Goal: Task Accomplishment & Management: Complete application form

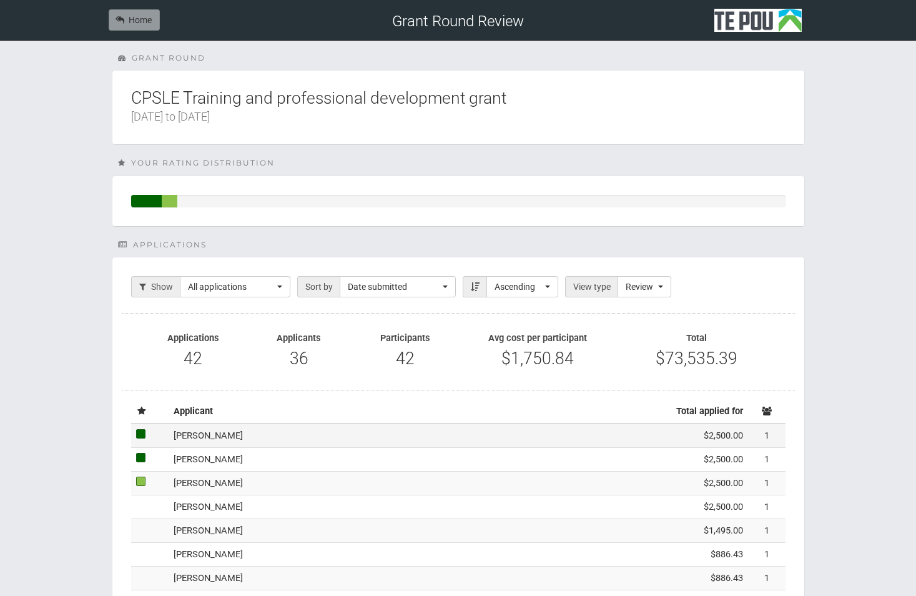
click at [252, 370] on td "[PERSON_NAME]" at bounding box center [402, 435] width 467 height 24
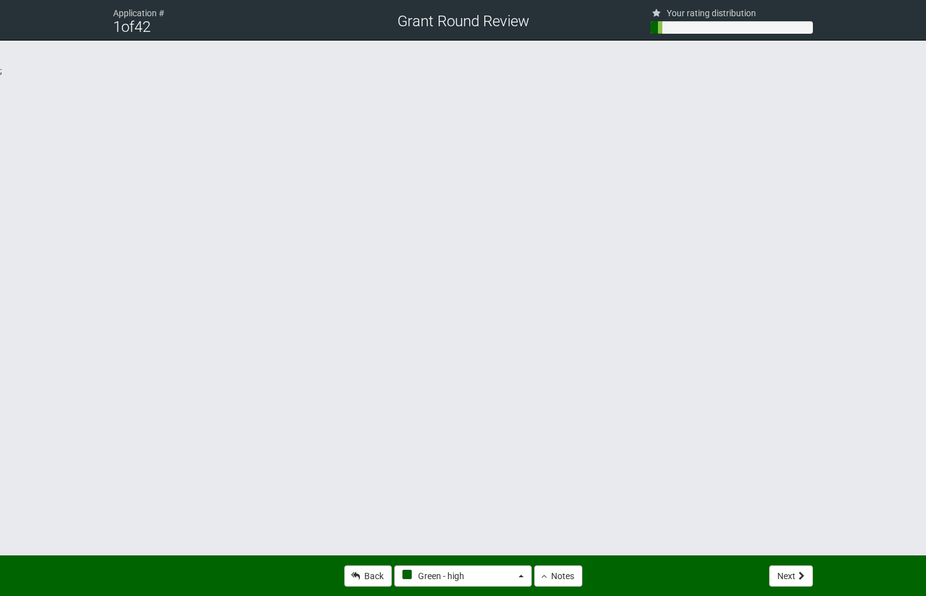
select select "4"
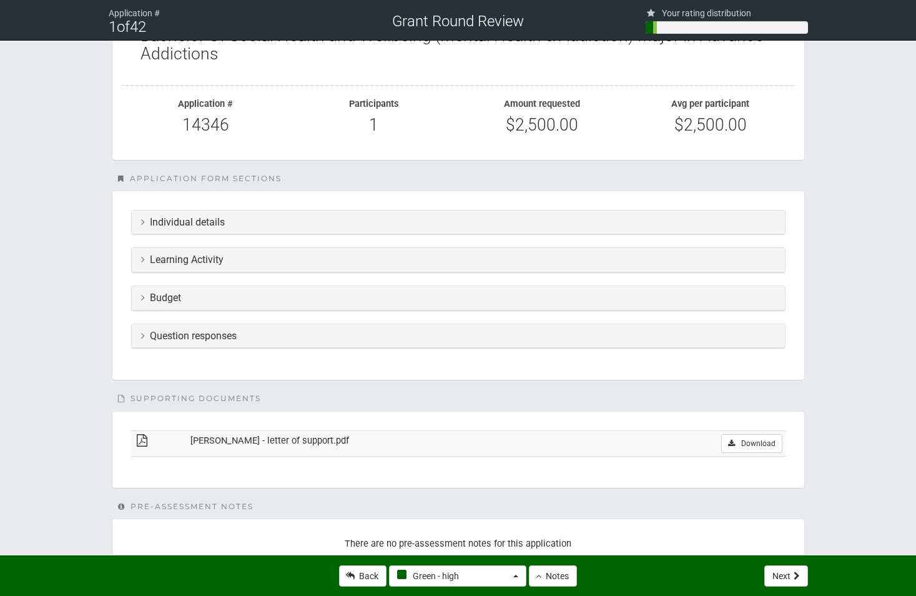
scroll to position [187, 0]
click at [448, 223] on h3 "Individual details" at bounding box center [458, 219] width 635 height 11
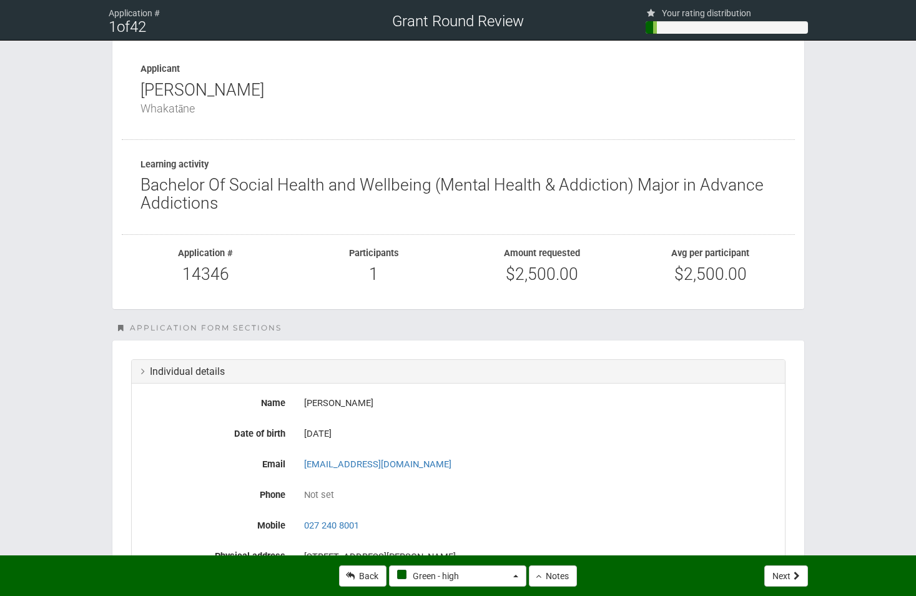
scroll to position [0, 0]
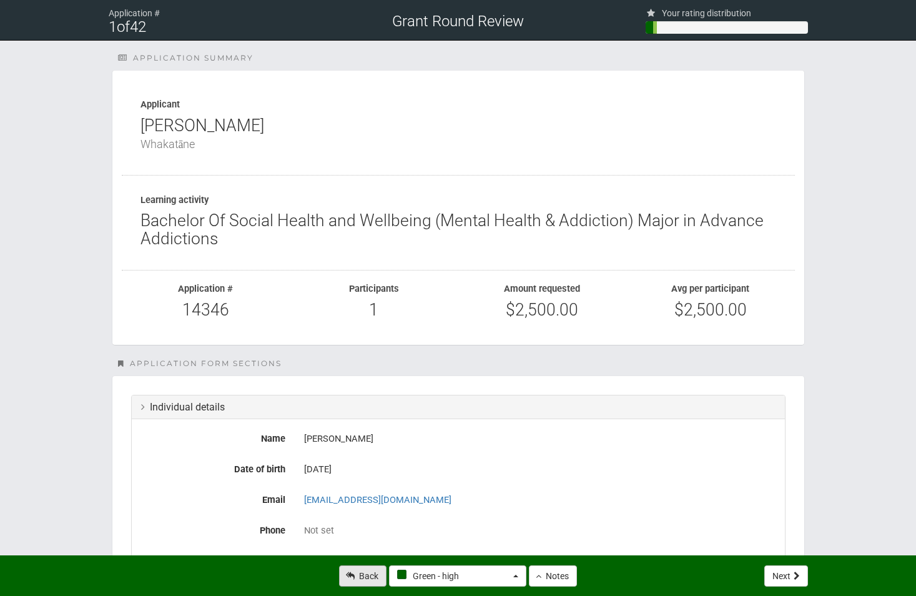
click at [365, 581] on link "Back" at bounding box center [362, 575] width 47 height 21
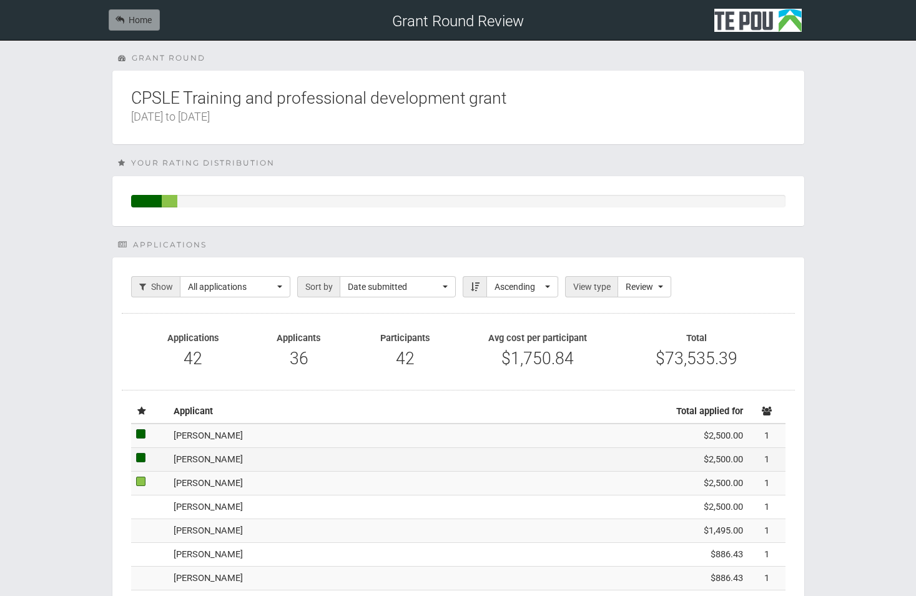
click at [360, 465] on td "[PERSON_NAME]" at bounding box center [402, 460] width 467 height 24
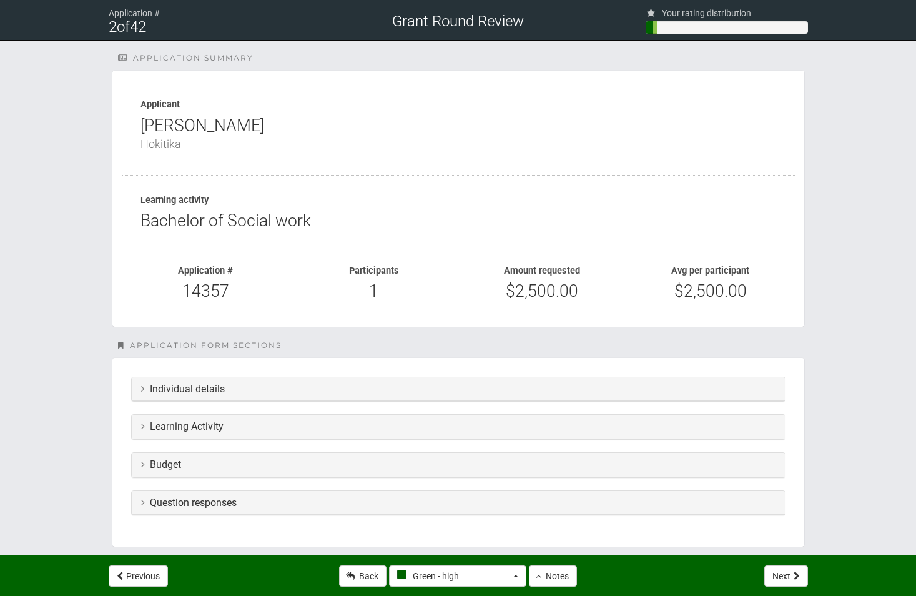
click at [729, 396] on div "Individual details" at bounding box center [458, 389] width 653 height 24
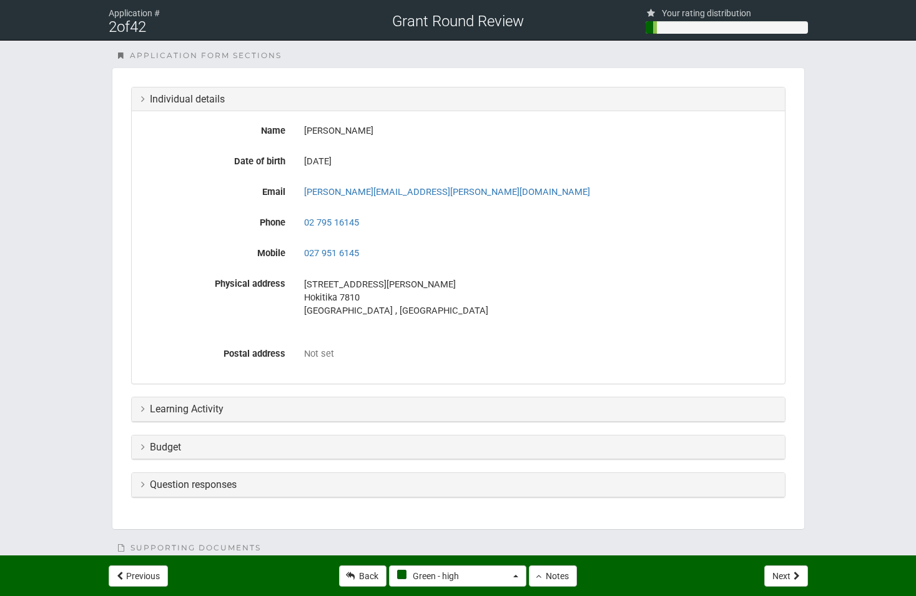
scroll to position [312, 0]
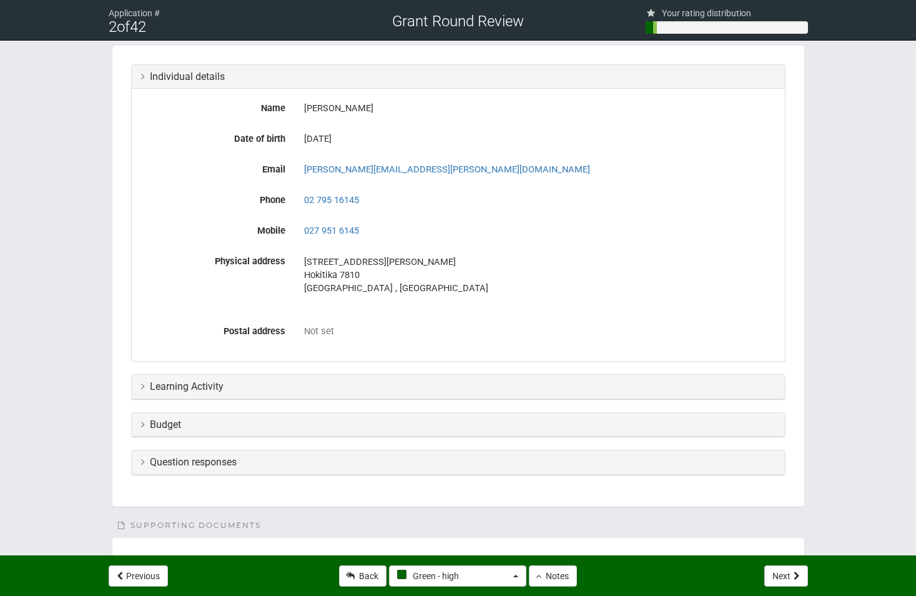
click at [414, 458] on h3 "Question responses" at bounding box center [458, 462] width 635 height 11
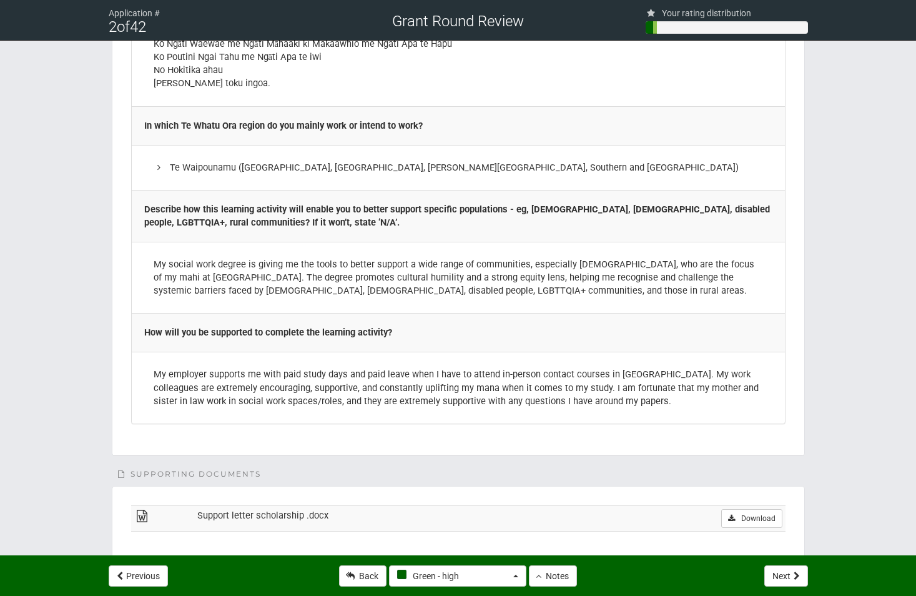
scroll to position [2373, 0]
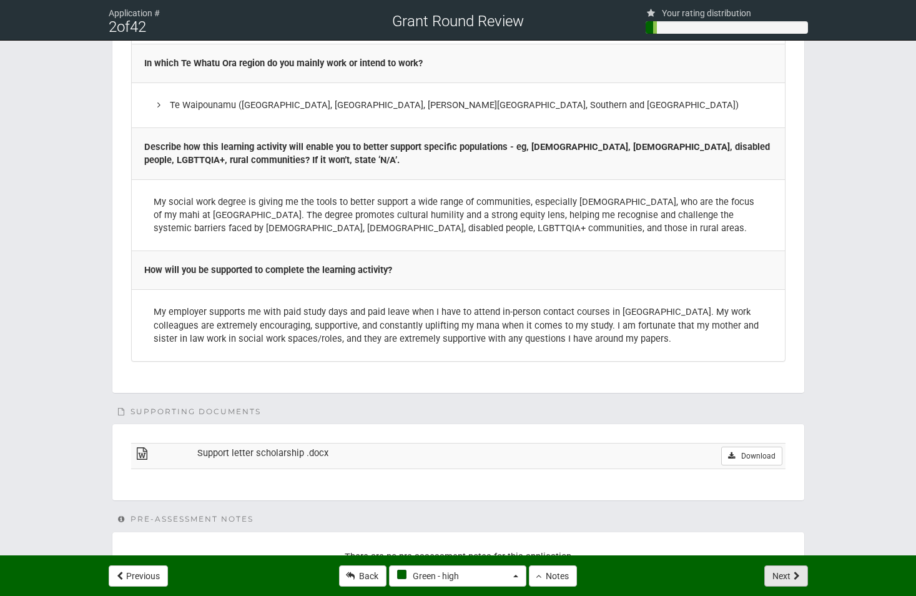
click at [781, 576] on button "Next" at bounding box center [786, 575] width 44 height 21
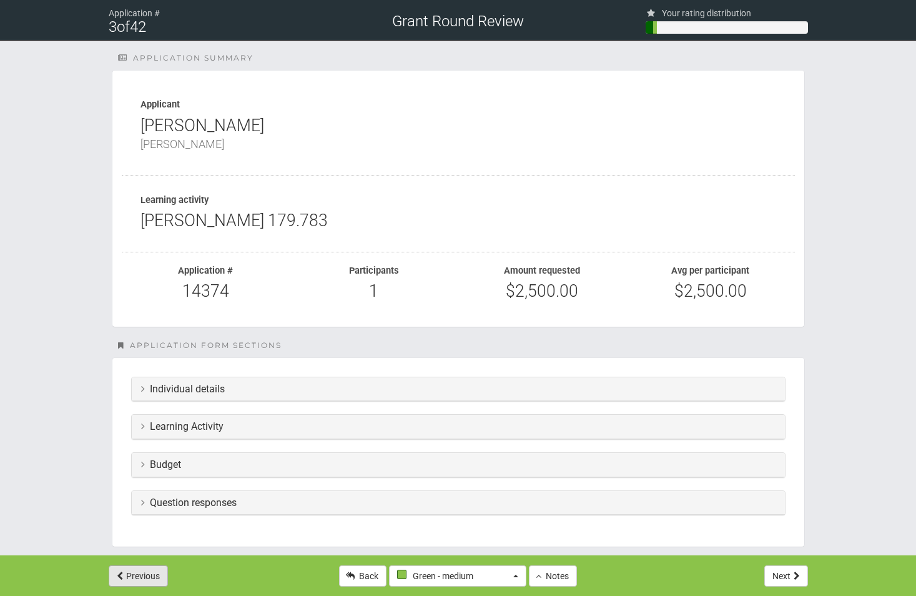
click at [154, 577] on button "Previous" at bounding box center [138, 575] width 59 height 21
select select "4"
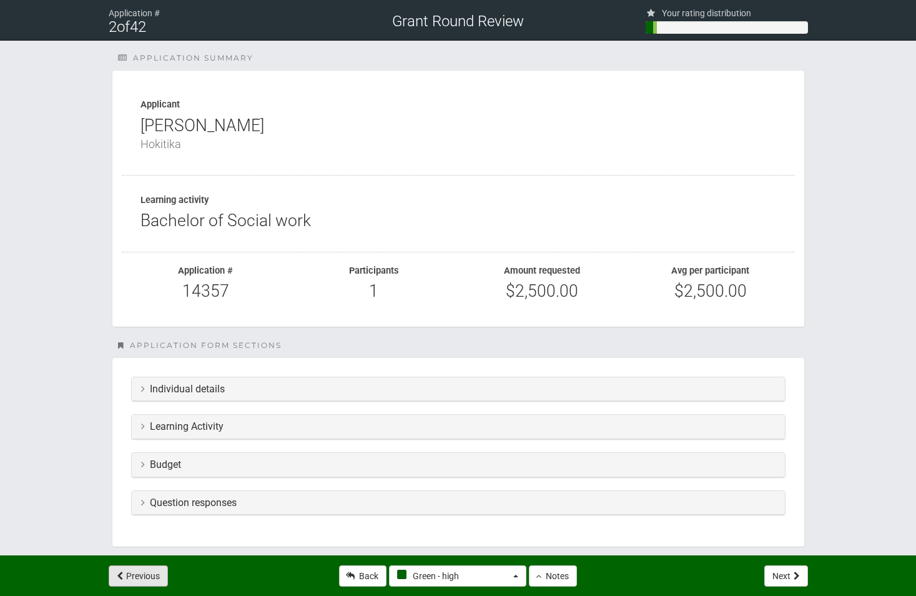
click at [154, 577] on button "Previous" at bounding box center [138, 575] width 59 height 21
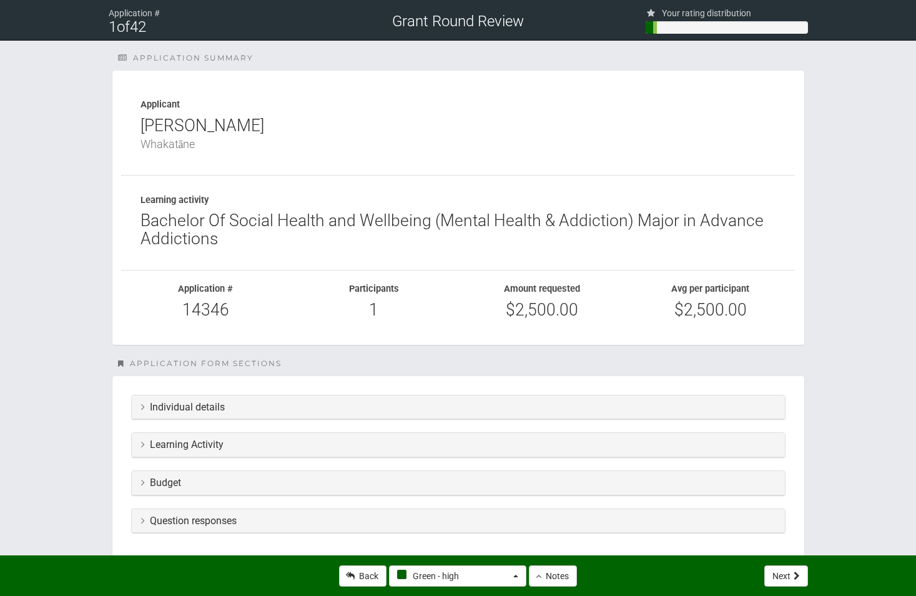
click at [154, 577] on div "Previous Back Green - high Not rated yet Green - high Green - medium Green - lo…" at bounding box center [458, 575] width 731 height 41
click at [373, 572] on link "Back" at bounding box center [362, 575] width 47 height 21
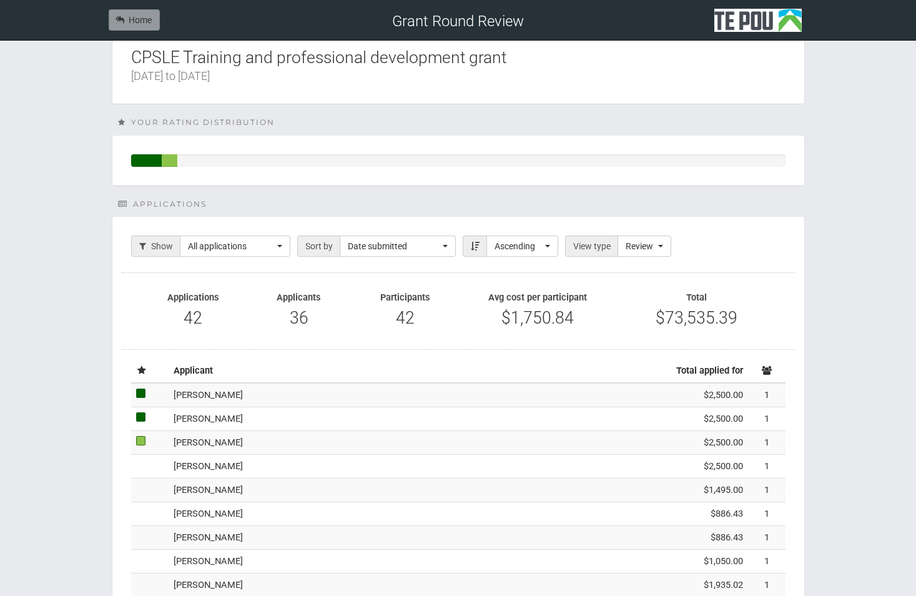
scroll to position [62, 0]
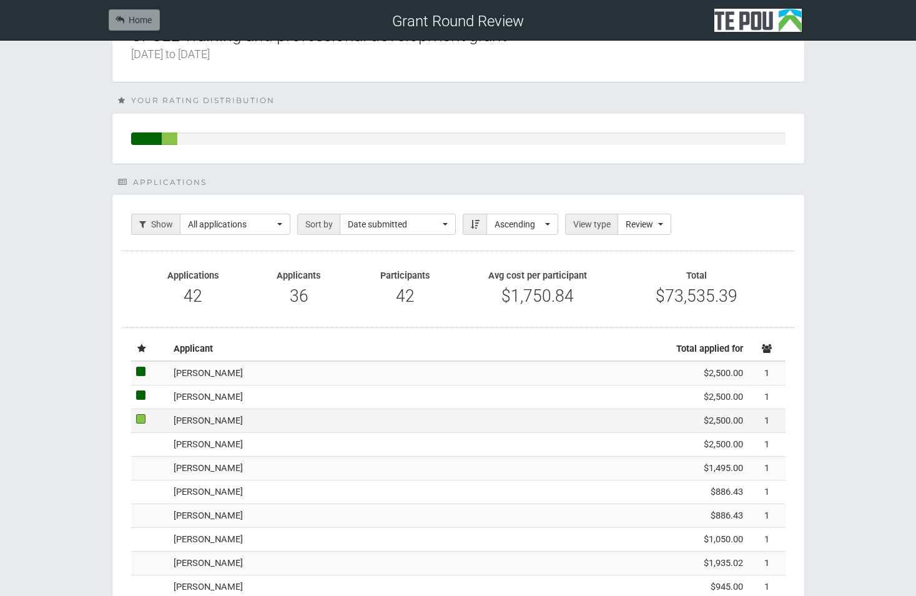
click at [279, 422] on td "[PERSON_NAME]" at bounding box center [402, 421] width 467 height 24
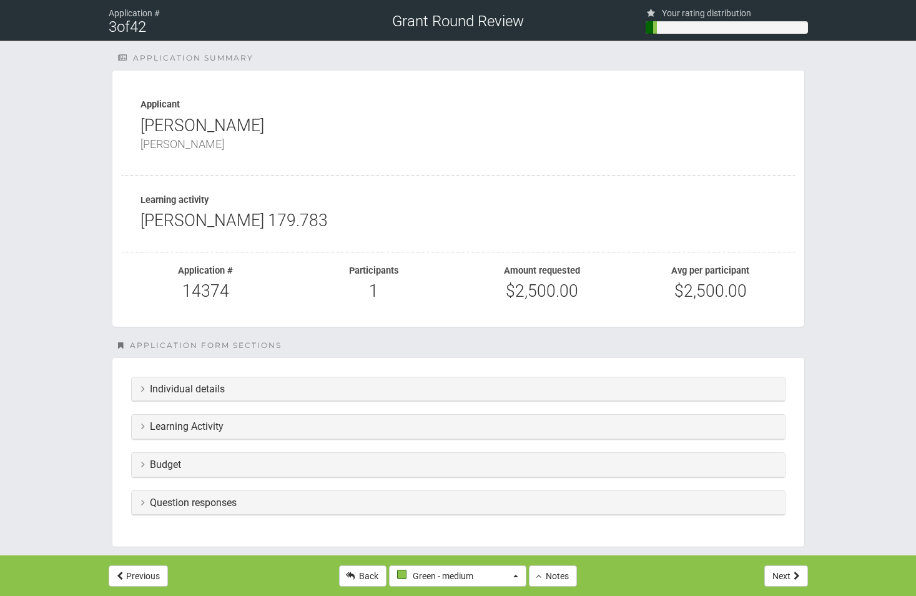
click at [525, 394] on h3 "Individual details" at bounding box center [458, 388] width 635 height 11
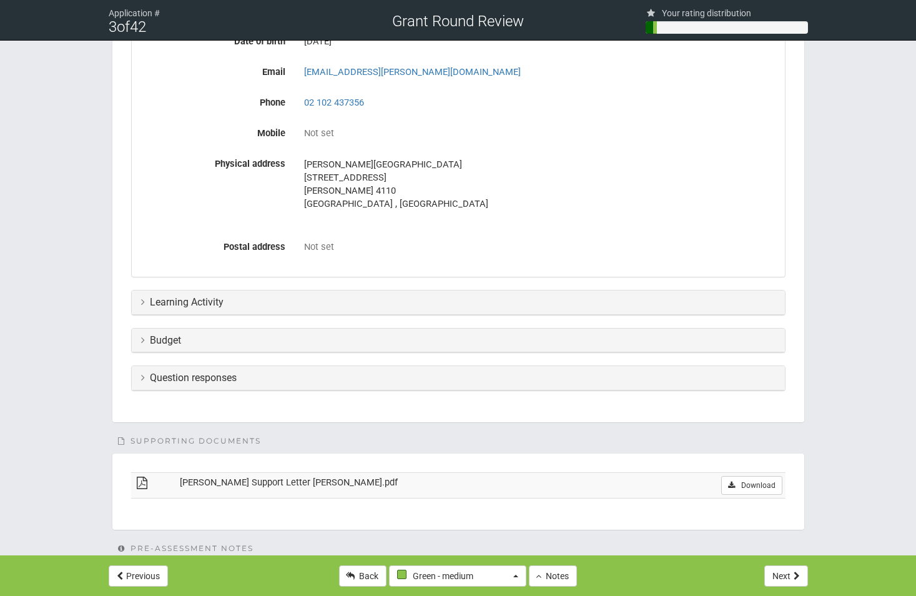
scroll to position [492, 0]
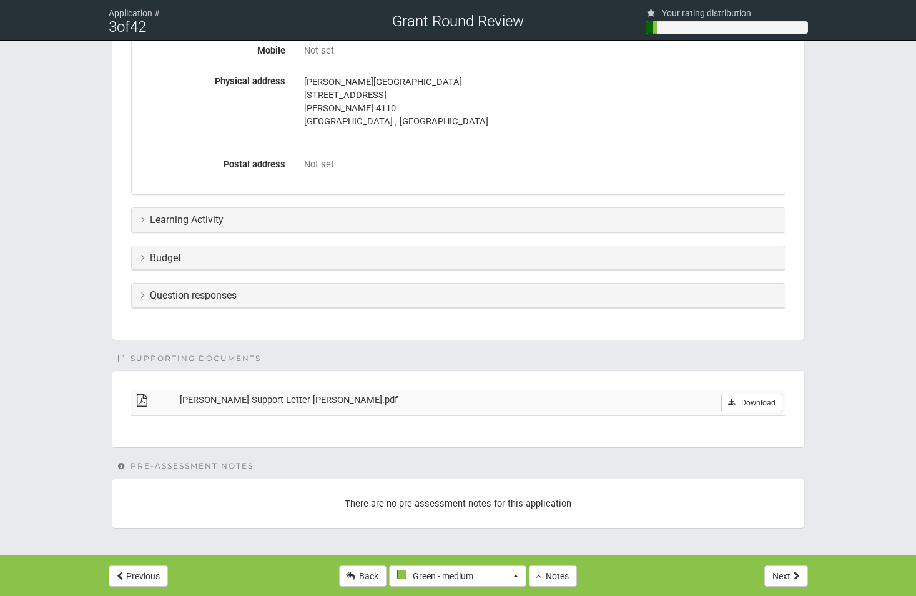
click at [483, 298] on h3 "Question responses" at bounding box center [458, 295] width 635 height 11
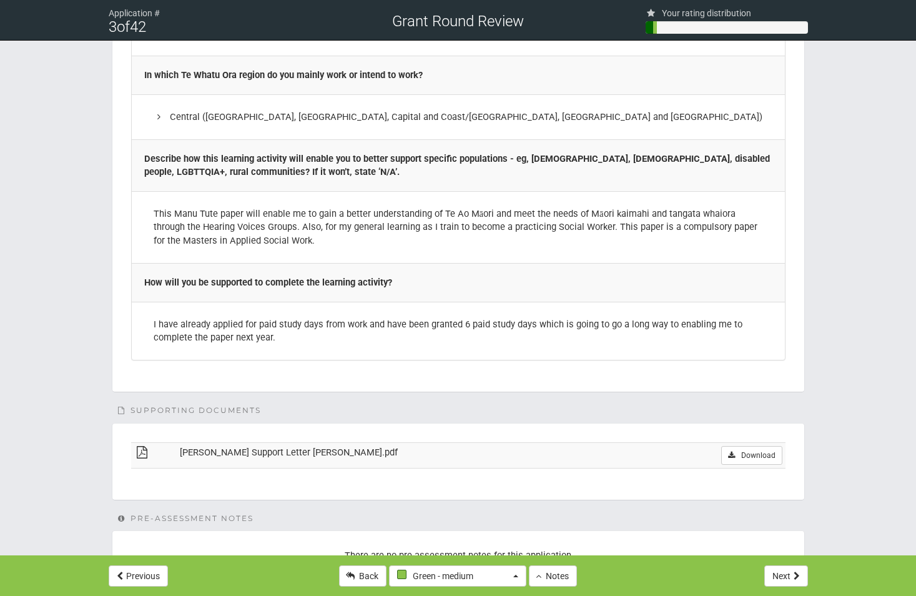
scroll to position [1922, 0]
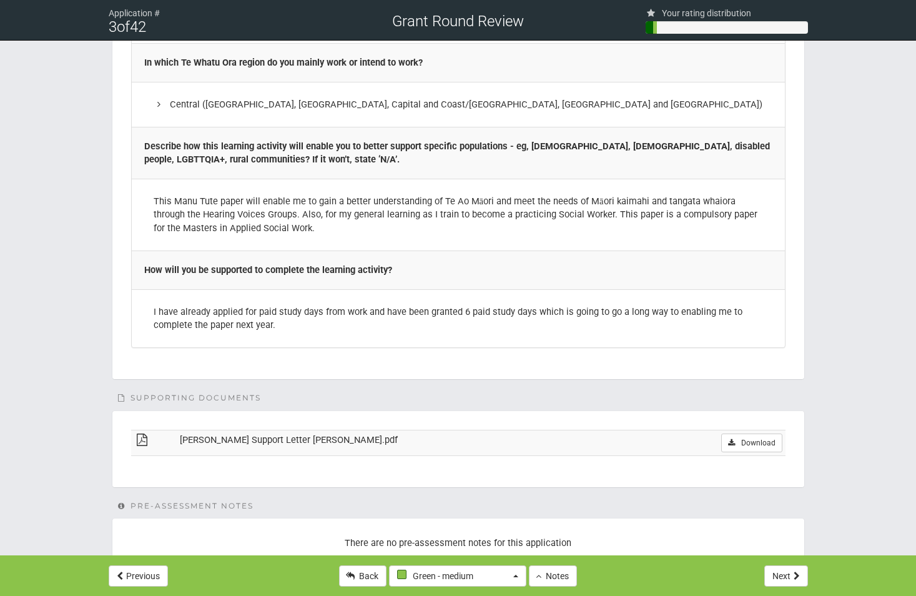
click at [298, 430] on td "[PERSON_NAME] Support Letter [PERSON_NAME].pdf" at bounding box center [411, 443] width 468 height 26
click at [752, 433] on link "Download" at bounding box center [751, 442] width 61 height 19
click at [781, 576] on button "Next" at bounding box center [786, 575] width 44 height 21
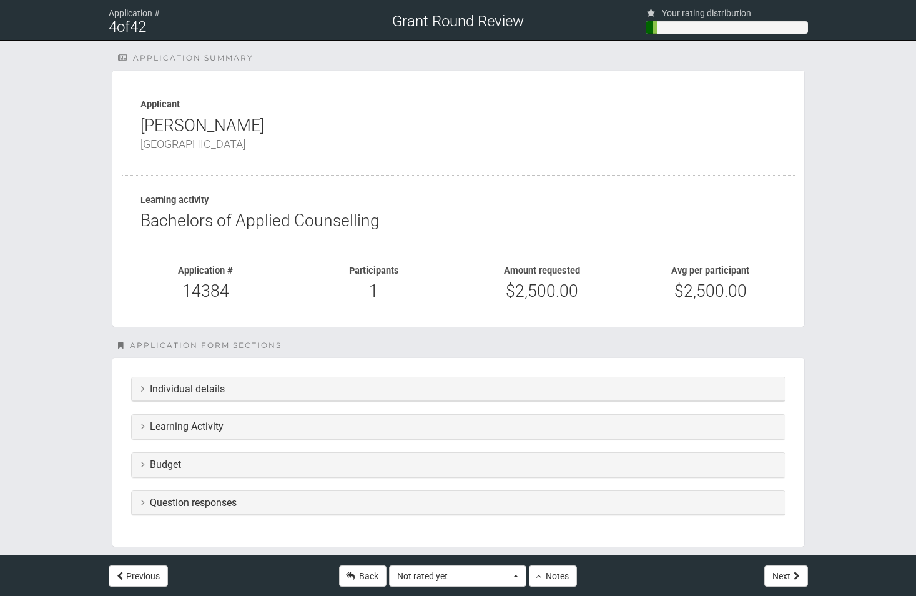
click at [503, 26] on div "Grant Round Review" at bounding box center [458, 13] width 337 height 27
click at [152, 570] on button "Previous" at bounding box center [138, 575] width 59 height 21
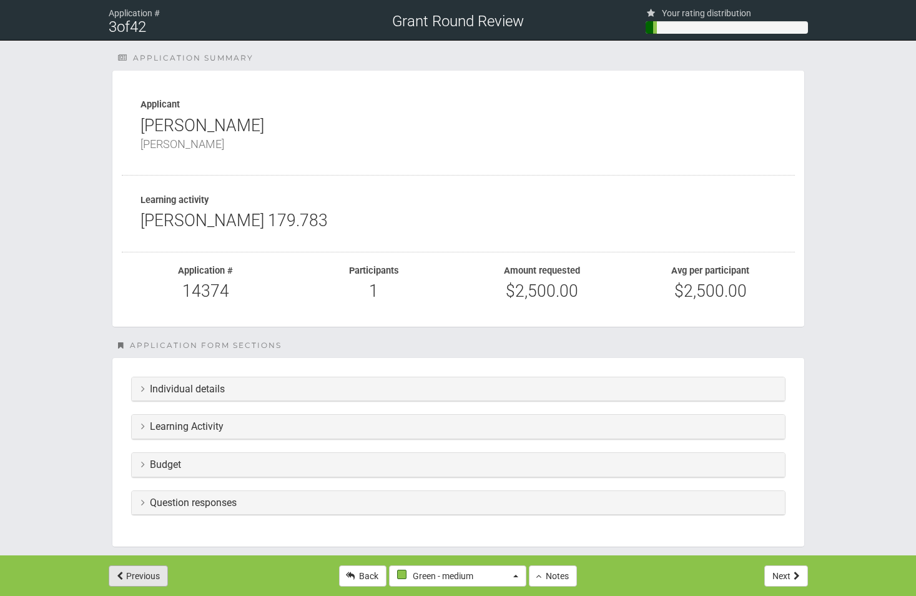
click at [152, 570] on button "Previous" at bounding box center [138, 575] width 59 height 21
select select "4"
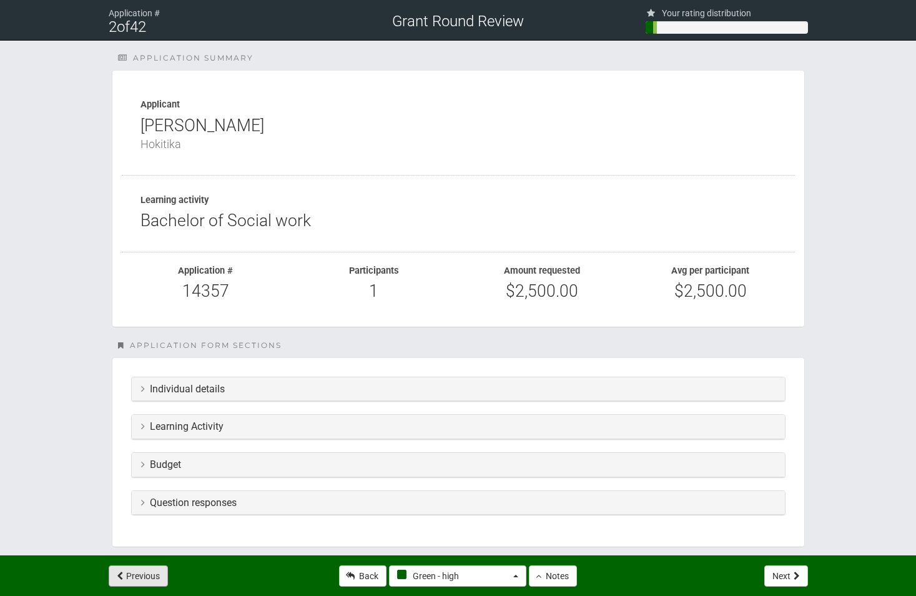
click at [160, 575] on button "Previous" at bounding box center [138, 575] width 59 height 21
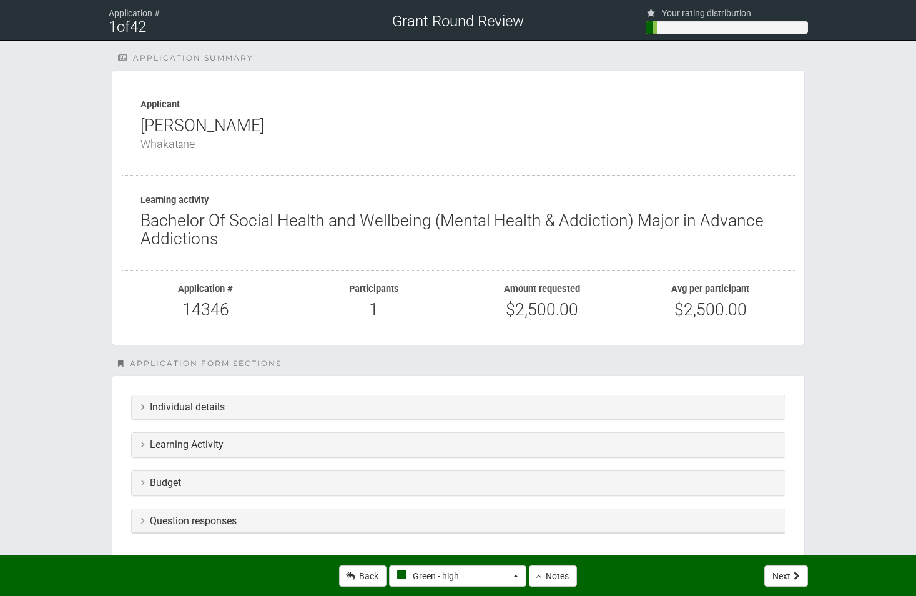
click at [160, 575] on div "Previous Back Green - high Not rated yet Green - high Green - medium Green - lo…" at bounding box center [458, 575] width 731 height 41
click at [364, 583] on link "Back" at bounding box center [362, 575] width 47 height 21
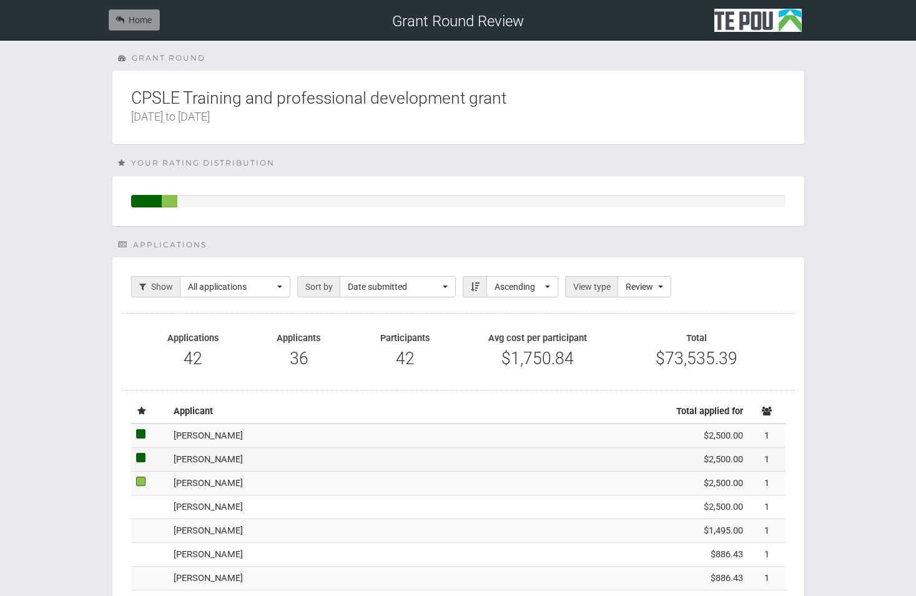
scroll to position [62, 0]
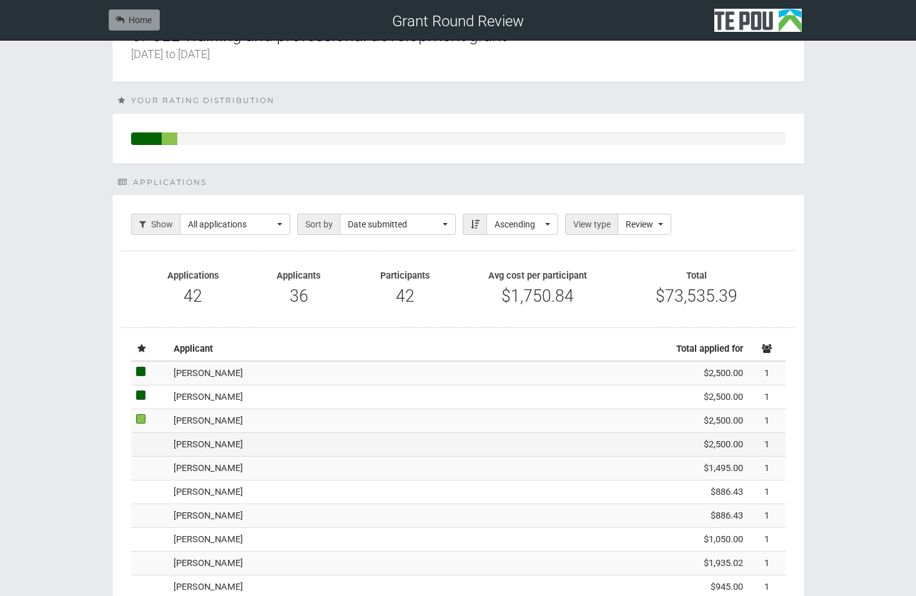
click at [307, 442] on td "[PERSON_NAME]" at bounding box center [402, 445] width 467 height 24
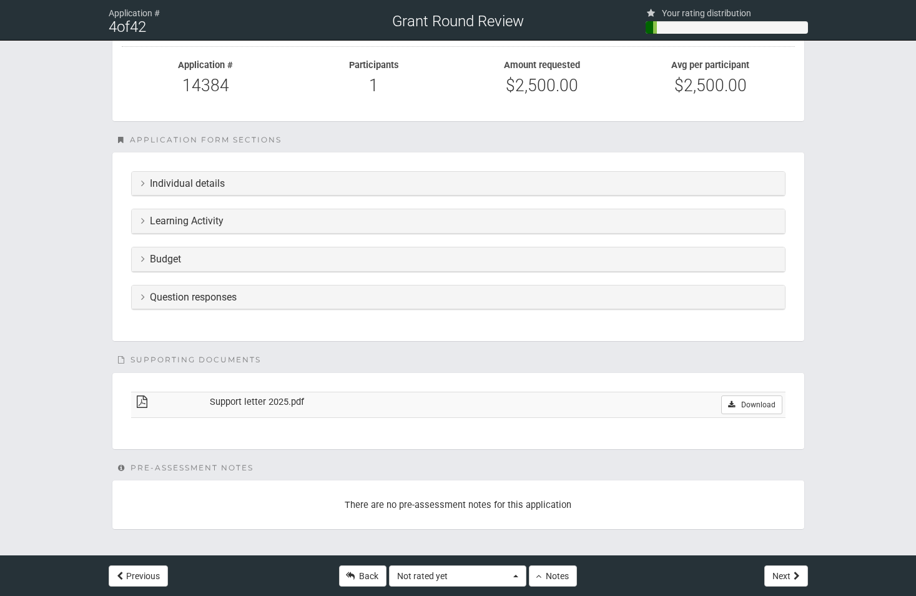
scroll to position [207, 0]
click at [300, 292] on h3 "Question responses" at bounding box center [458, 295] width 635 height 11
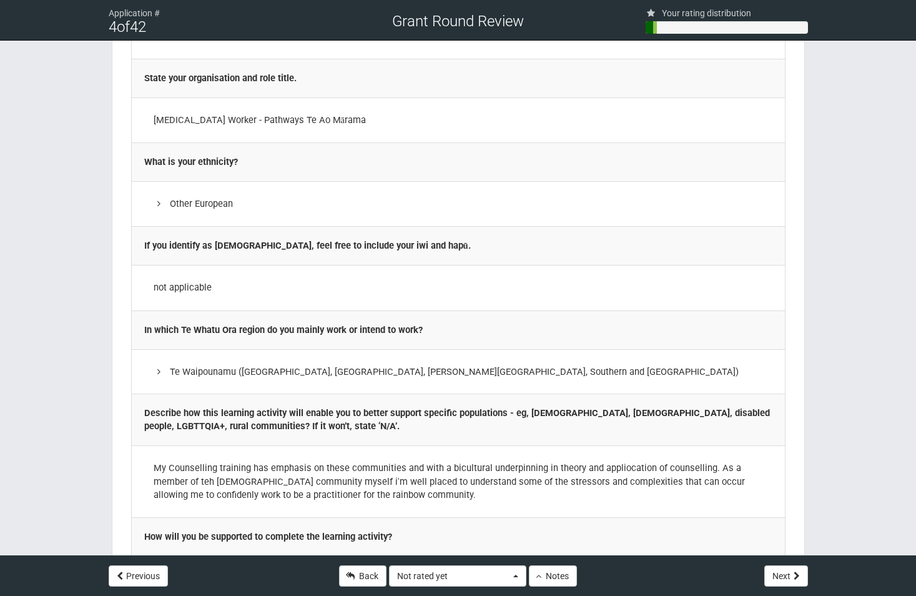
scroll to position [1207, 0]
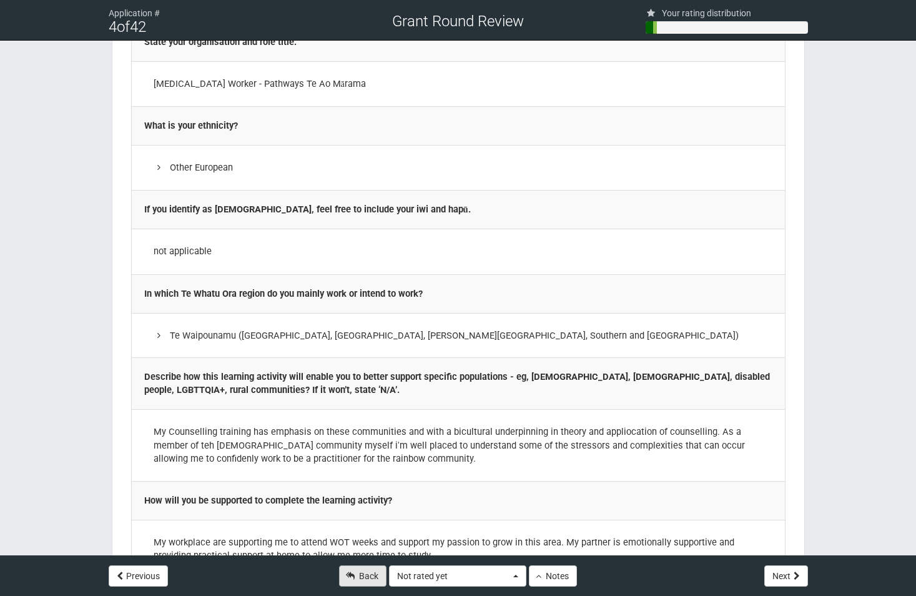
click at [374, 578] on link "Back" at bounding box center [362, 575] width 47 height 21
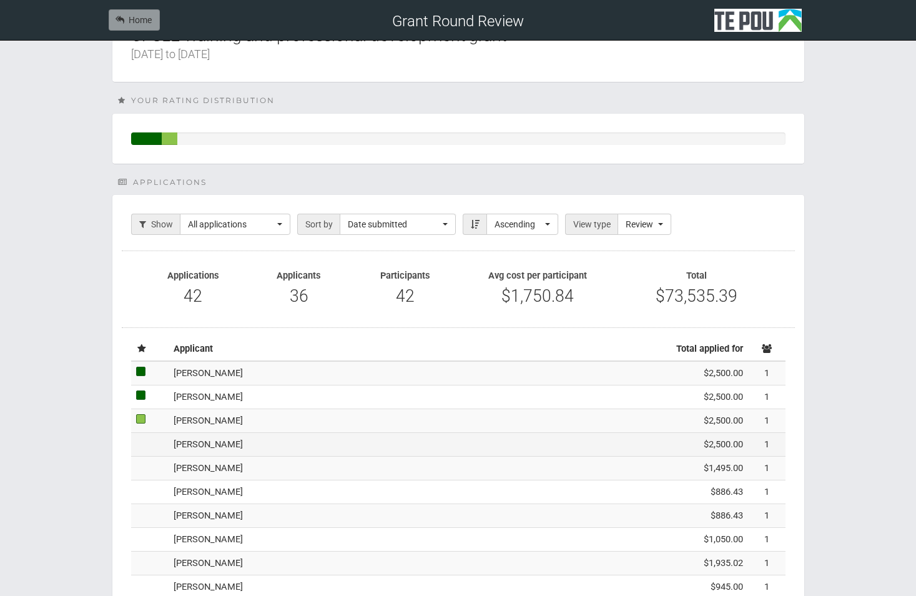
scroll to position [125, 0]
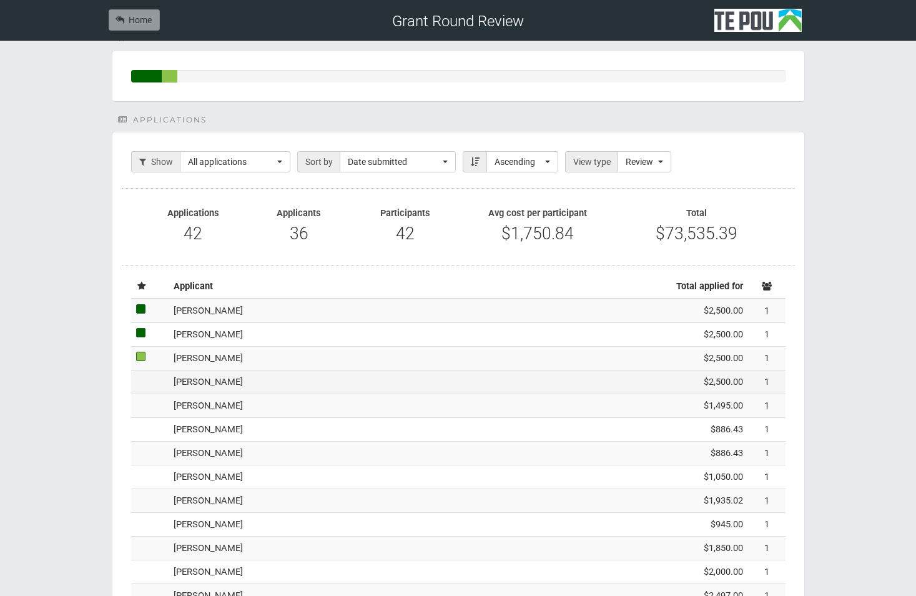
click at [242, 387] on td "[PERSON_NAME]" at bounding box center [402, 382] width 467 height 24
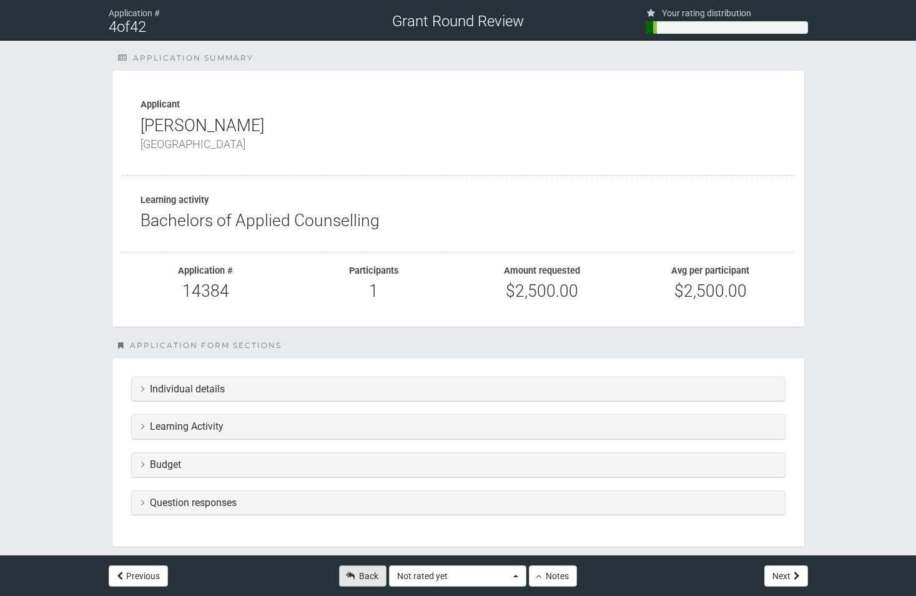
click at [353, 578] on icon at bounding box center [350, 576] width 9 height 9
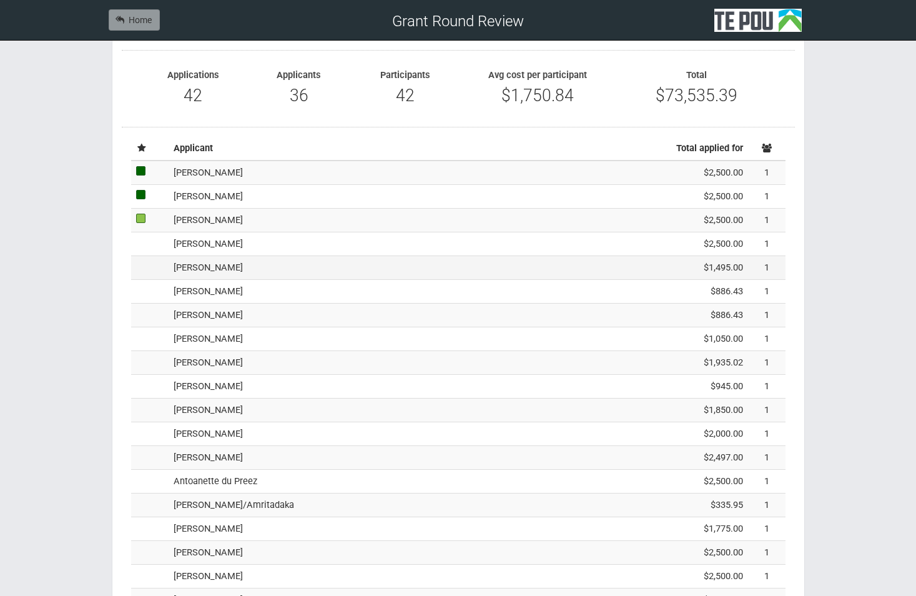
scroll to position [187, 0]
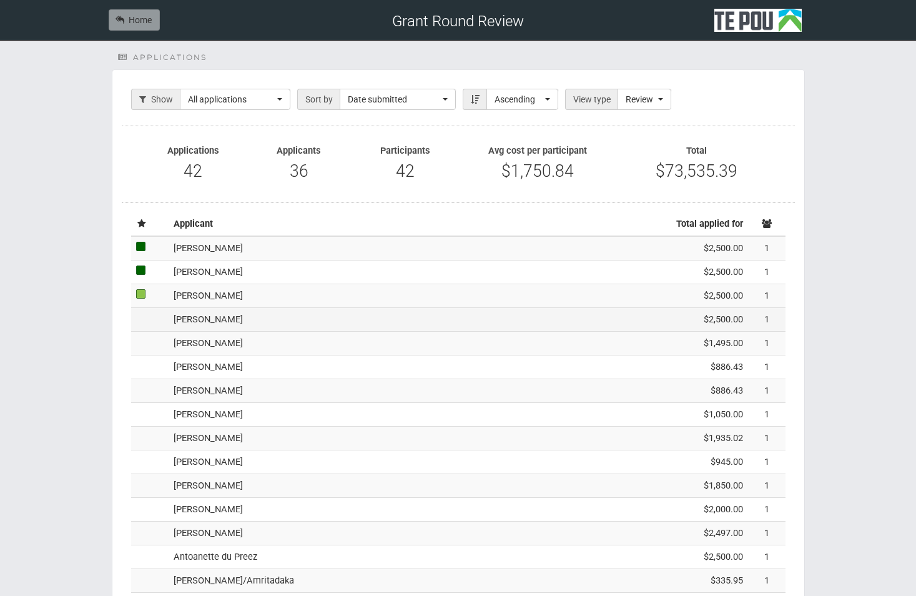
click at [329, 322] on td "[PERSON_NAME]" at bounding box center [402, 320] width 467 height 24
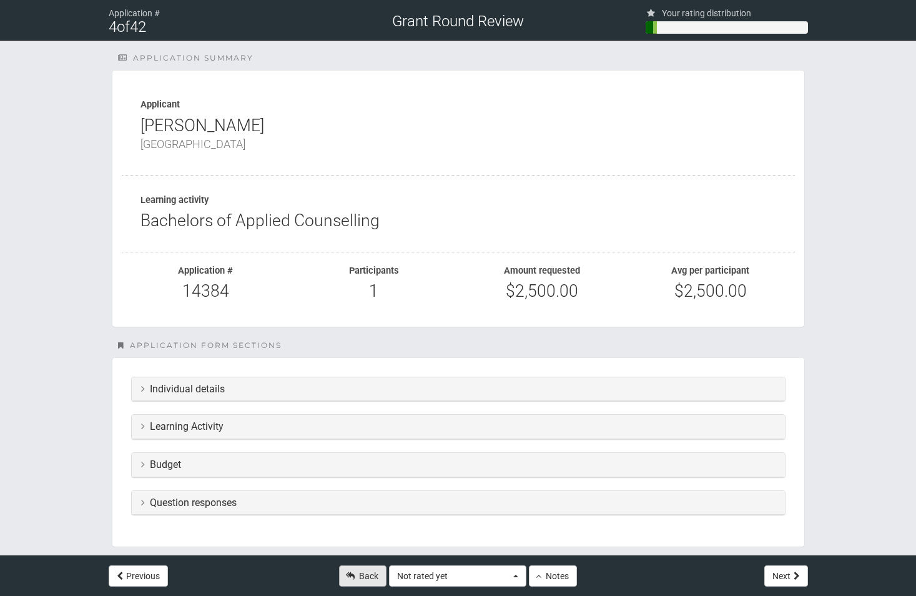
click at [369, 575] on link "Back" at bounding box center [362, 575] width 47 height 21
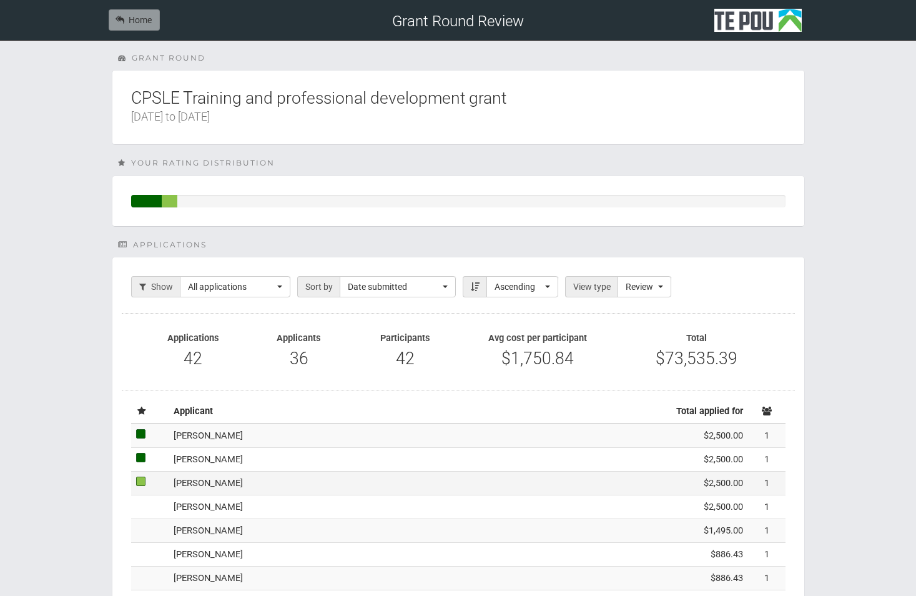
click at [351, 488] on td "[PERSON_NAME]" at bounding box center [402, 484] width 467 height 24
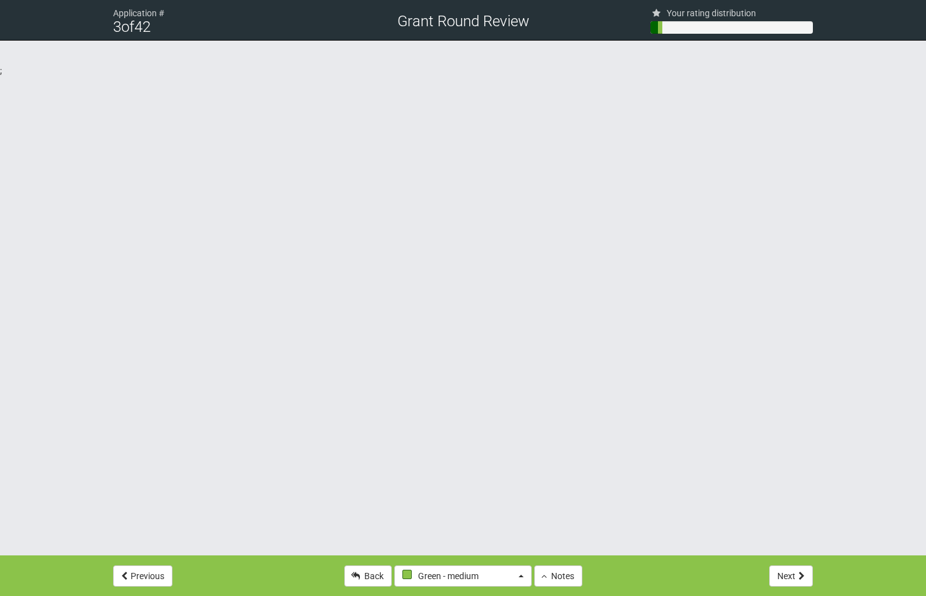
select select "3"
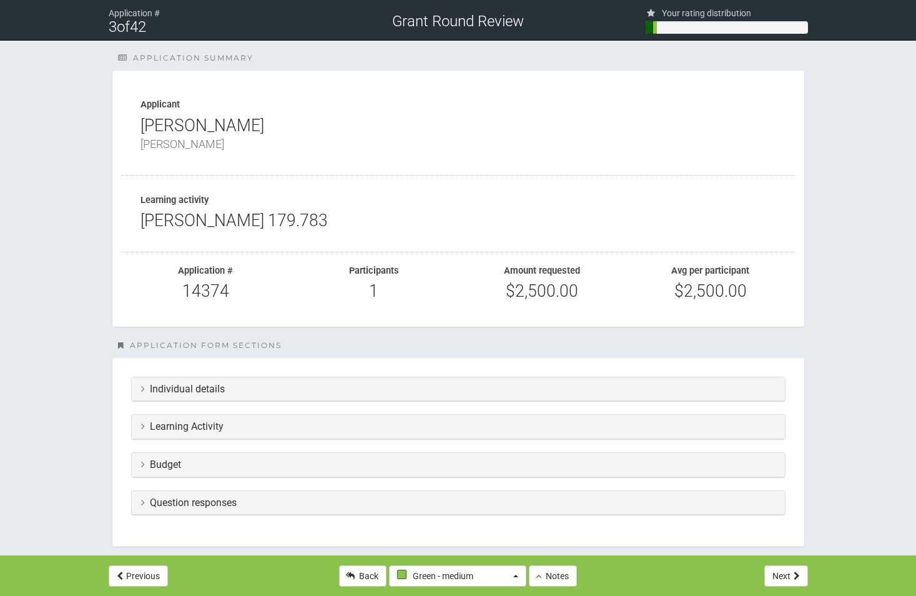
click at [197, 397] on div "Individual details" at bounding box center [458, 389] width 653 height 24
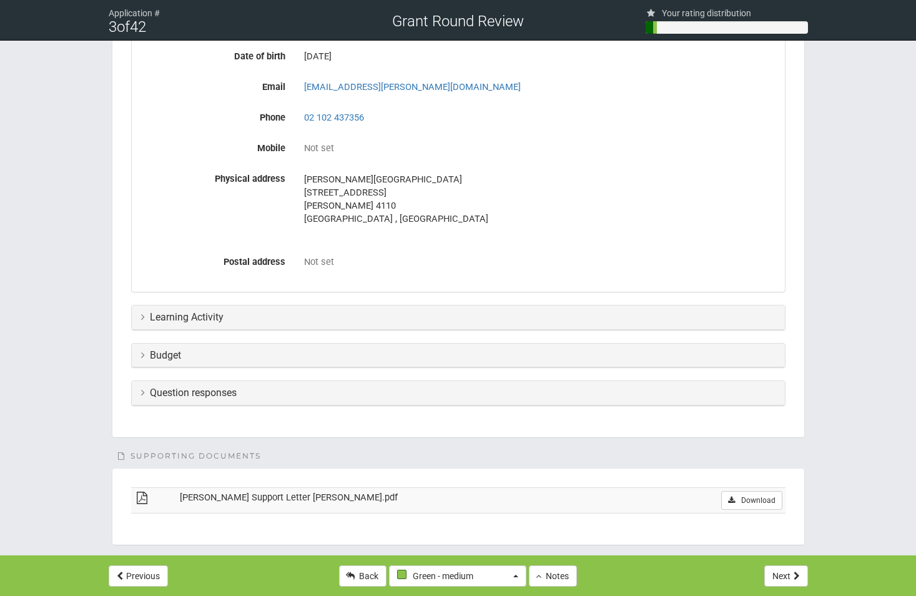
scroll to position [437, 0]
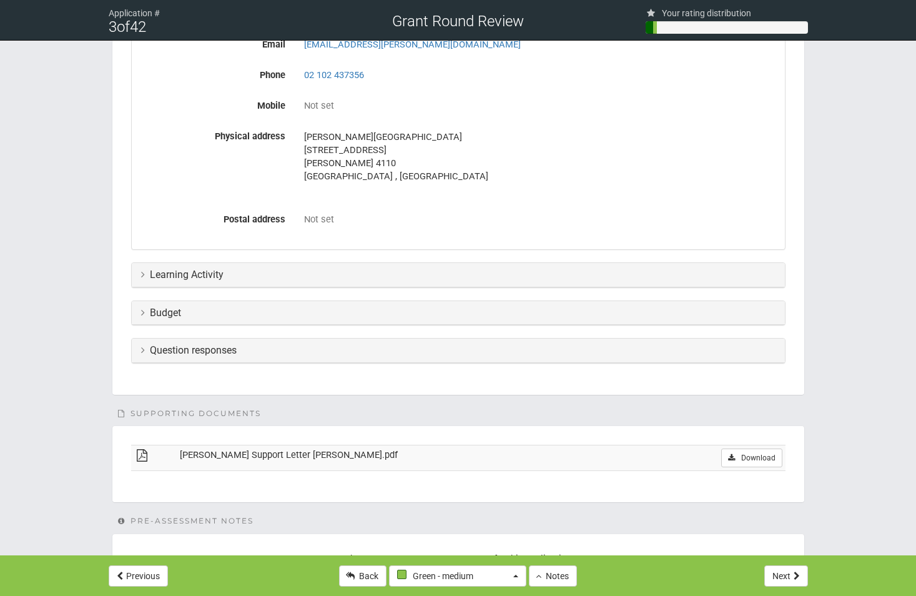
click at [351, 281] on div "Learning Activity" at bounding box center [458, 275] width 653 height 24
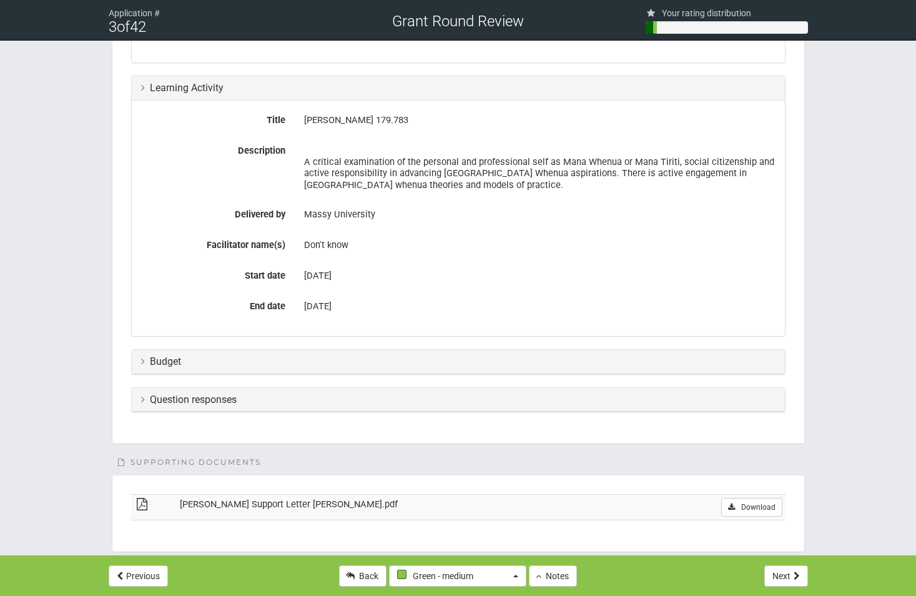
scroll to position [625, 0]
click at [358, 370] on div "Budget" at bounding box center [458, 361] width 653 height 24
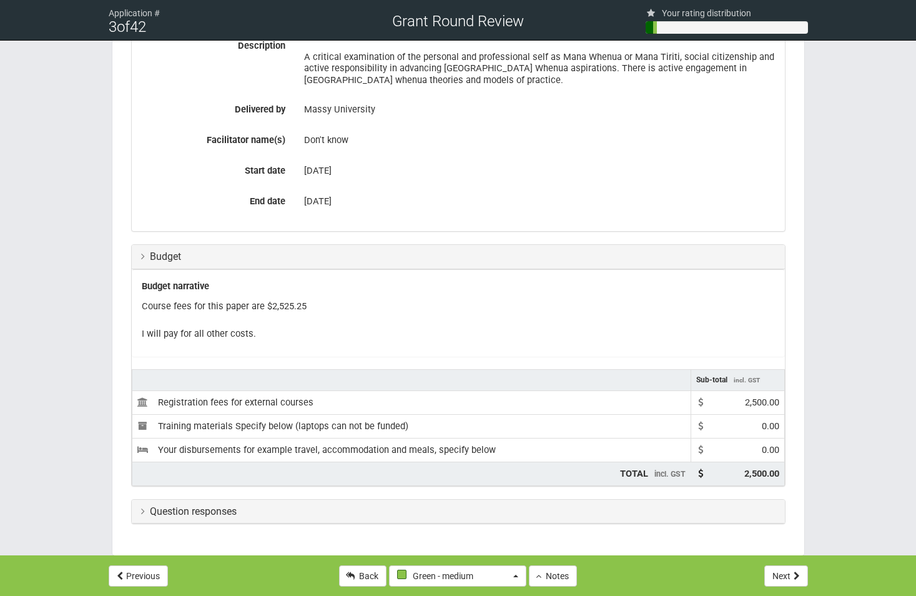
scroll to position [750, 0]
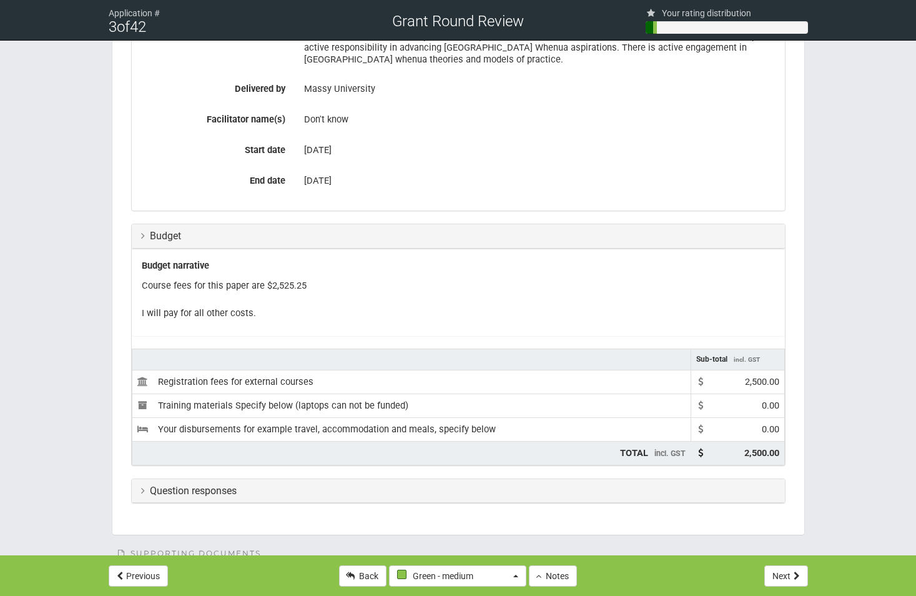
click at [251, 492] on h3 "Question responses" at bounding box center [458, 490] width 635 height 11
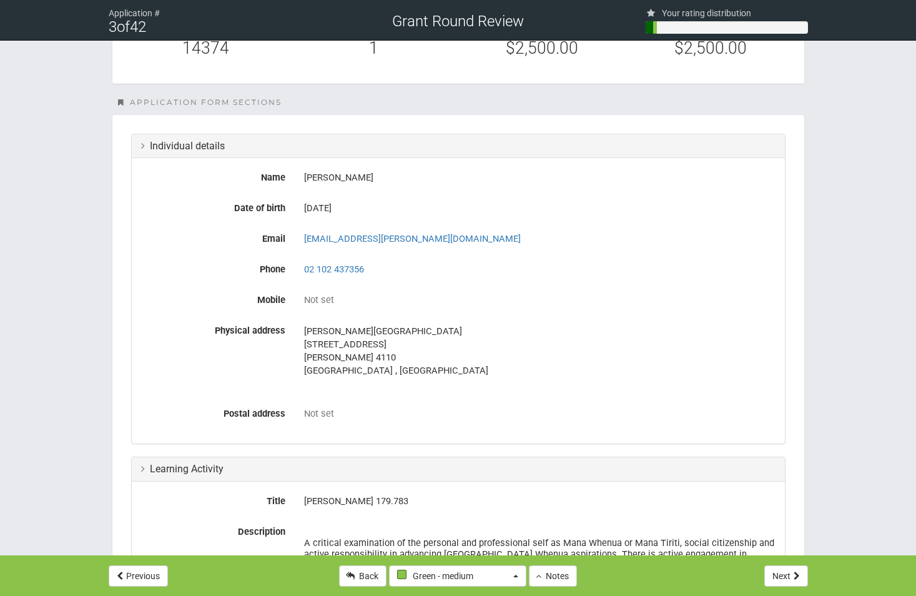
scroll to position [0, 0]
